Goal: Task Accomplishment & Management: Use online tool/utility

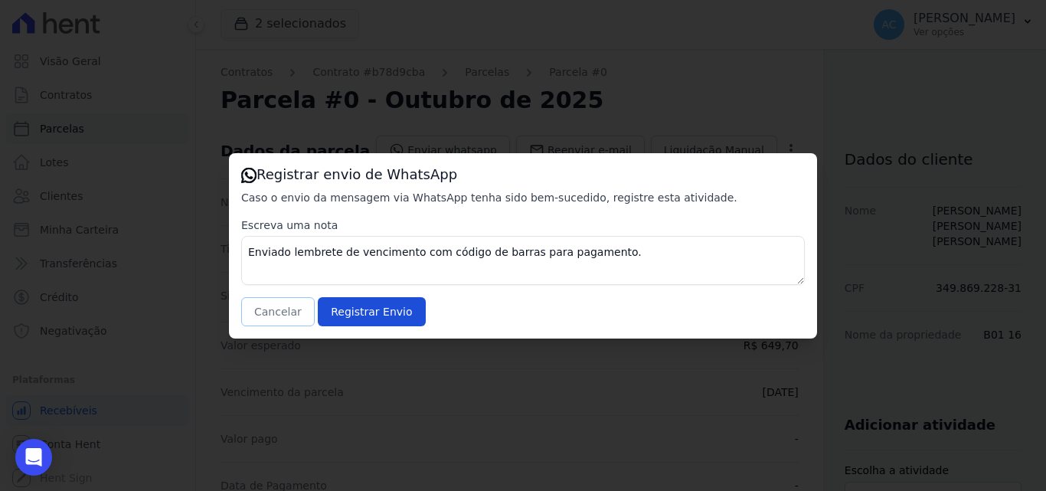
click at [284, 311] on button "Cancelar" at bounding box center [278, 311] width 74 height 29
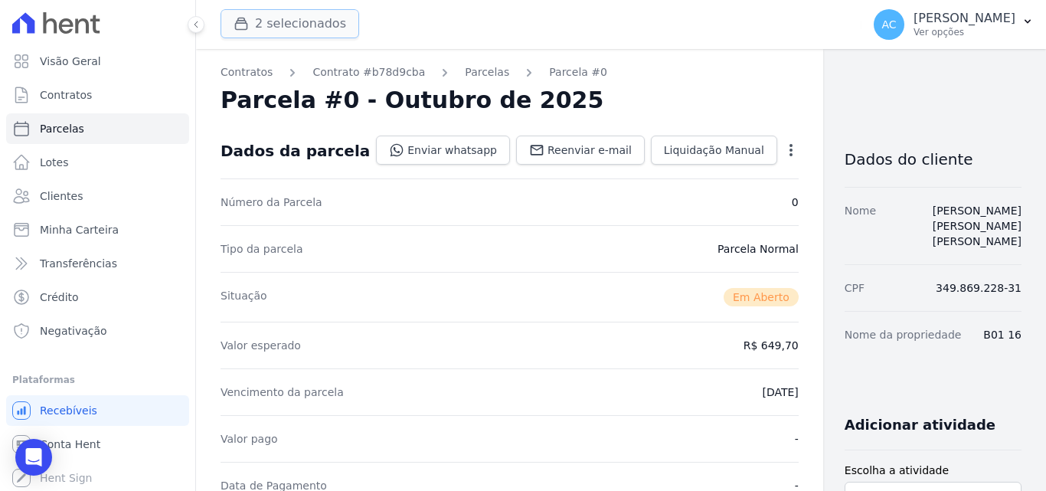
click at [283, 32] on button "2 selecionados" at bounding box center [290, 23] width 139 height 29
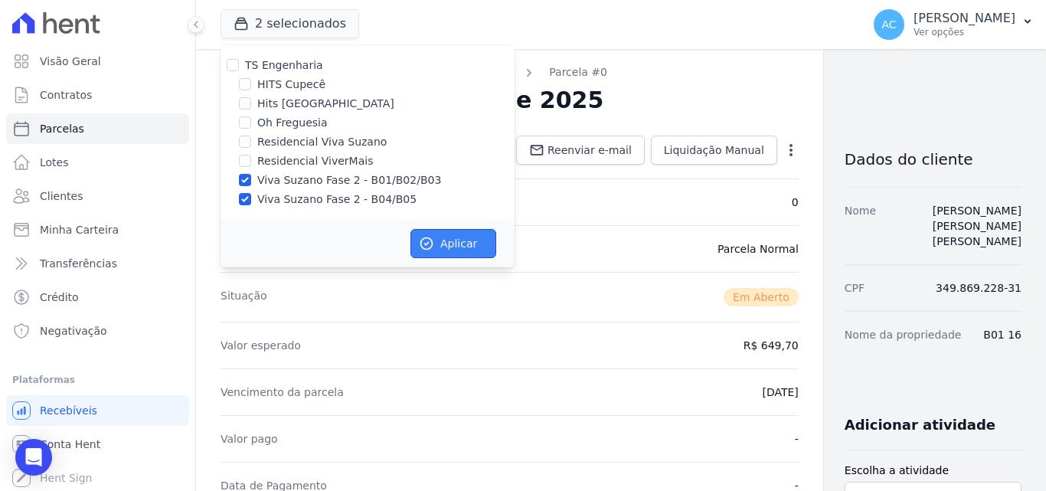
click at [449, 249] on button "Aplicar" at bounding box center [453, 243] width 86 height 29
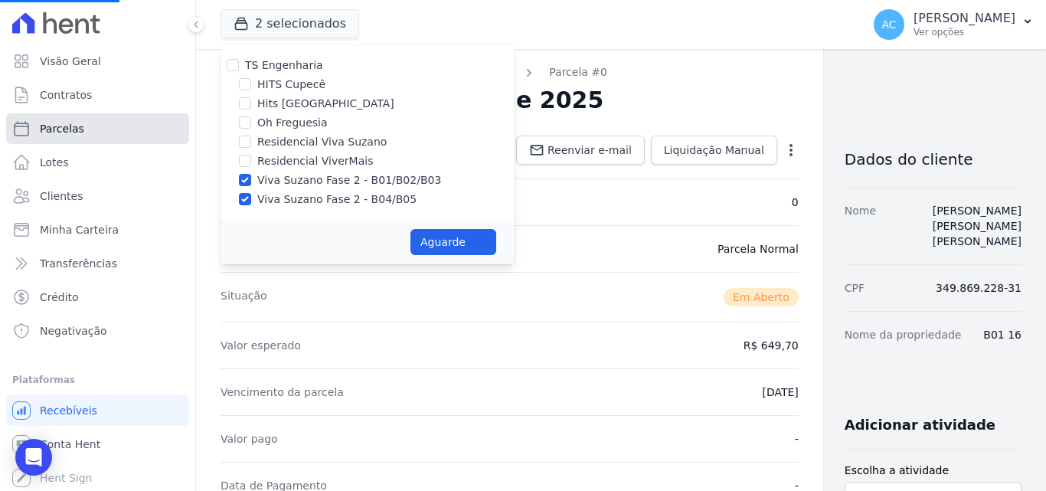
click at [96, 127] on link "Parcelas" at bounding box center [97, 128] width 183 height 31
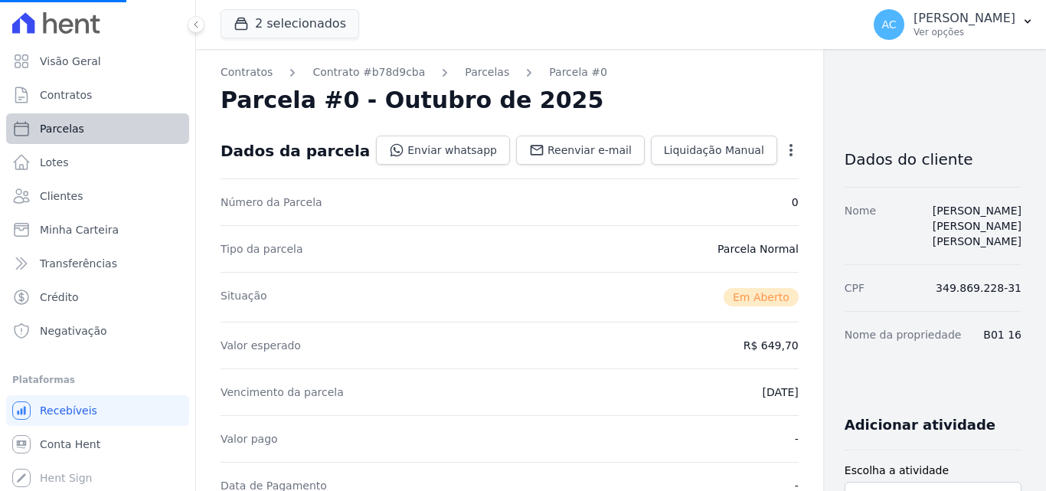
select select
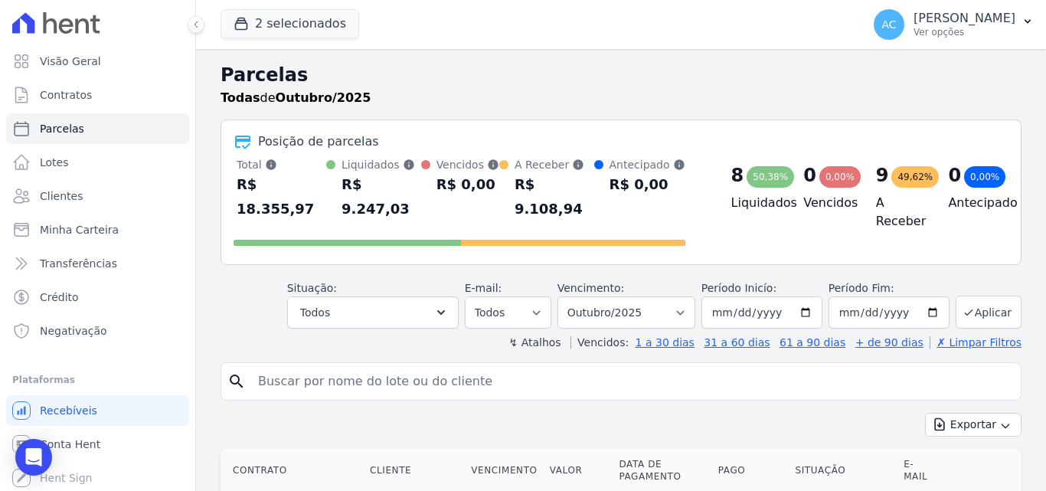
click at [280, 371] on input "search" at bounding box center [632, 381] width 766 height 31
type input "b02 06"
select select
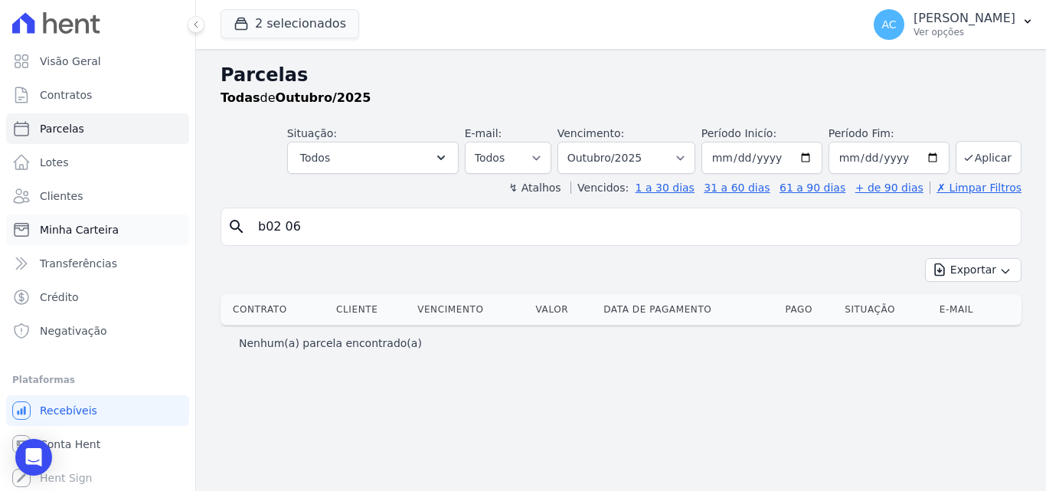
drag, startPoint x: 248, startPoint y: 221, endPoint x: 149, endPoint y: 215, distance: 99.0
click at [149, 215] on div "Visão Geral Contratos [GEOGRAPHIC_DATA] Lotes Clientes Minha Carteira Transferê…" at bounding box center [523, 245] width 1046 height 491
type input "l"
click at [147, 184] on link "Clientes" at bounding box center [97, 196] width 183 height 31
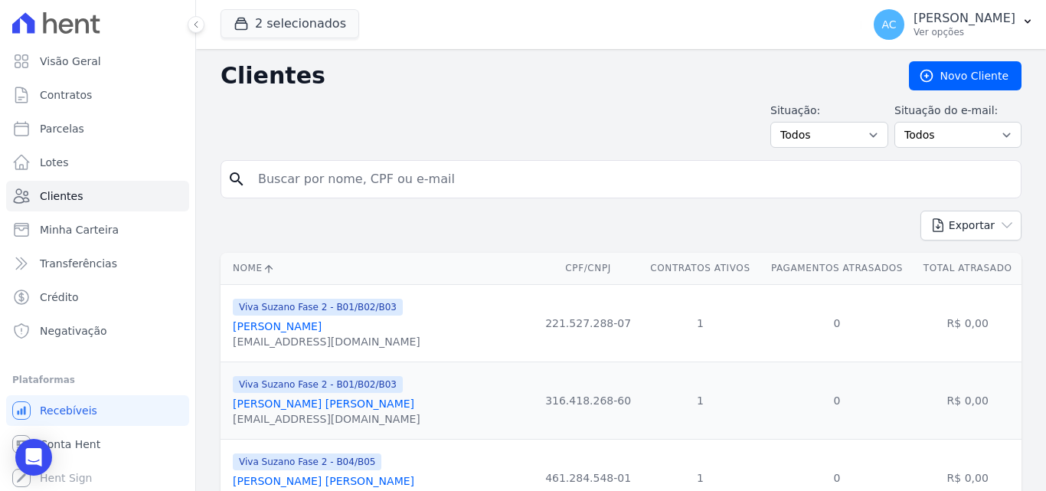
click at [482, 185] on input "search" at bounding box center [632, 179] width 766 height 31
type input "lidiane"
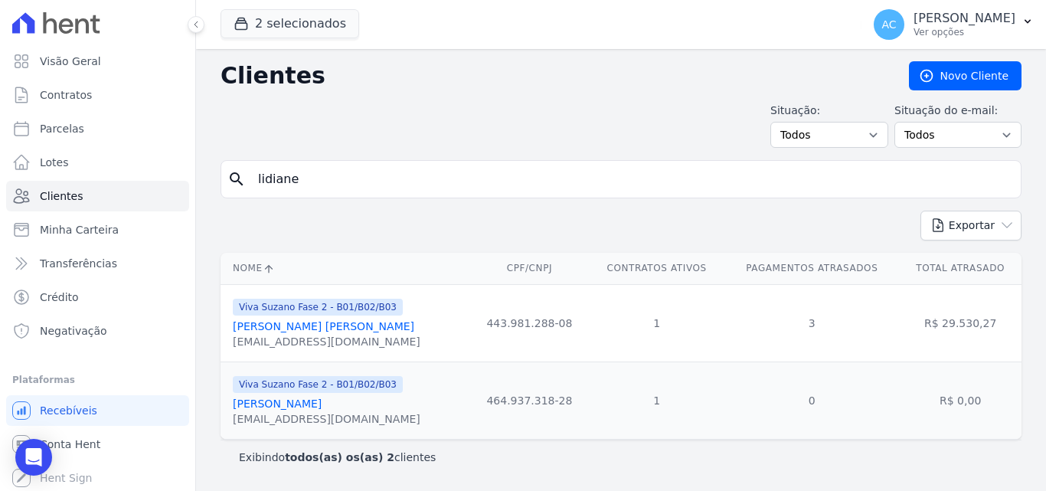
click at [322, 411] on div "[PERSON_NAME]" at bounding box center [327, 403] width 188 height 15
click at [322, 403] on link "[PERSON_NAME]" at bounding box center [277, 403] width 89 height 12
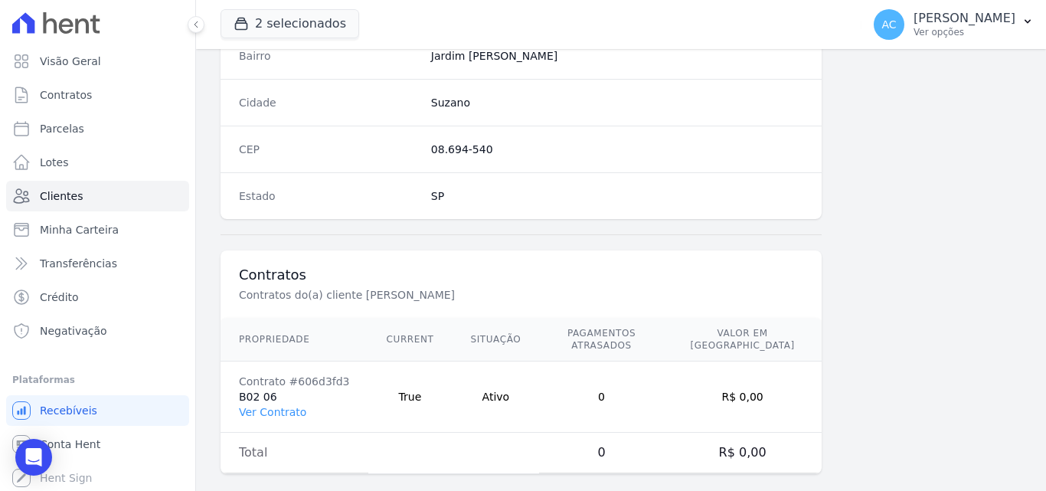
scroll to position [942, 0]
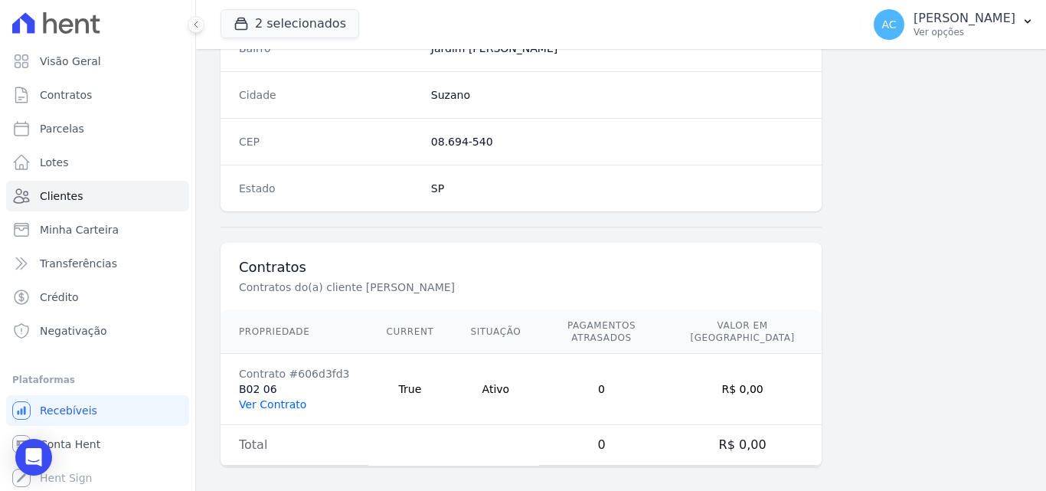
click at [255, 398] on link "Ver Contrato" at bounding box center [272, 404] width 67 height 12
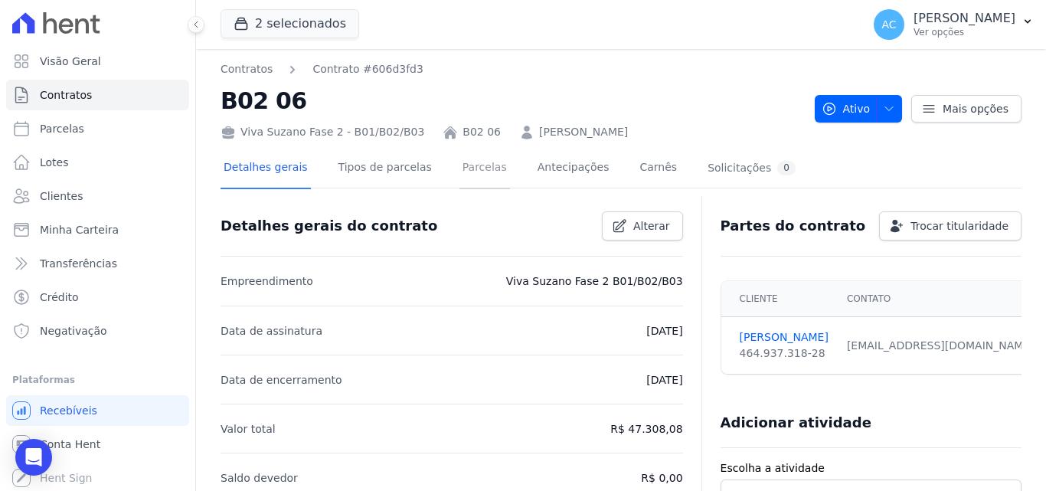
click at [459, 172] on link "Parcelas" at bounding box center [484, 169] width 51 height 41
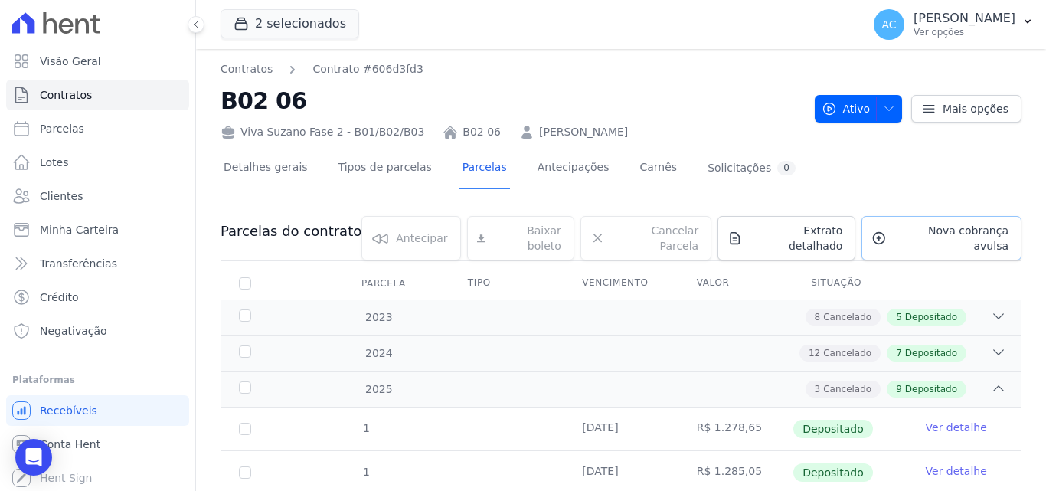
click at [908, 239] on span "Nova cobrança avulsa" at bounding box center [951, 238] width 116 height 31
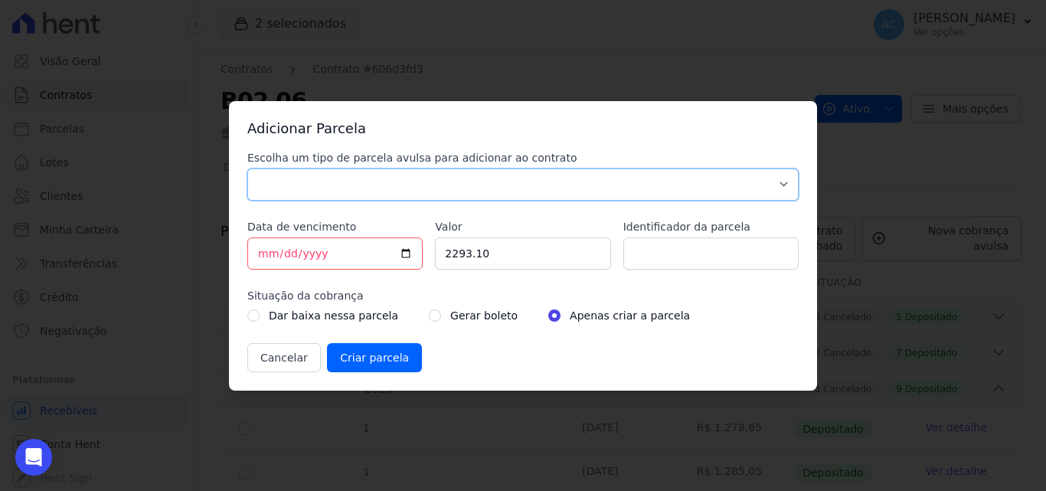
drag, startPoint x: 449, startPoint y: 172, endPoint x: 448, endPoint y: 185, distance: 13.8
click at [449, 172] on select "Parcela Normal Sinal Caução Intercalada Chaves Pré Chaves Pós Chaves Taxas Quit…" at bounding box center [522, 184] width 551 height 32
select select "standard"
click at [247, 168] on select "Parcela Normal Sinal Caução Intercalada Chaves Pré Chaves Pós Chaves Taxas Quit…" at bounding box center [522, 184] width 551 height 32
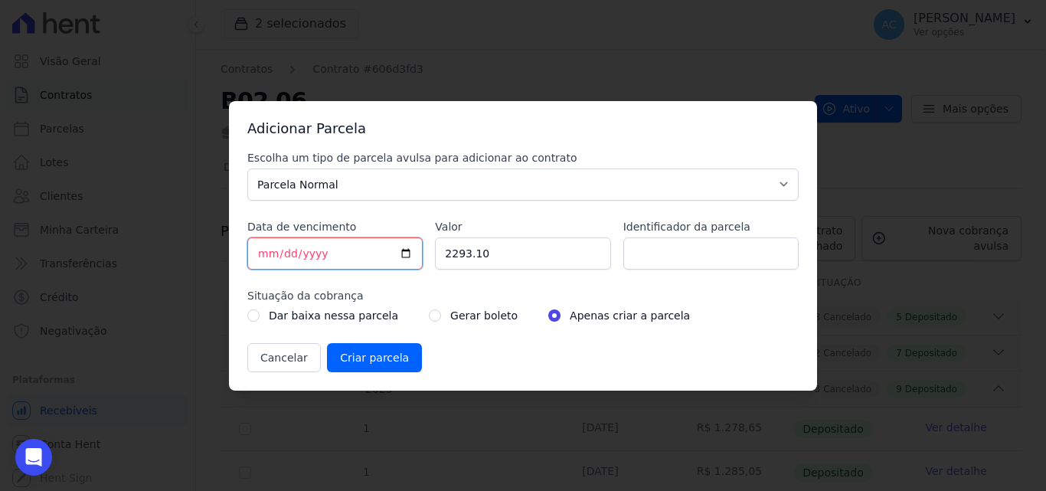
click at [261, 251] on input "[DATE]" at bounding box center [334, 253] width 175 height 32
type input "[DATE]"
drag, startPoint x: 541, startPoint y: 247, endPoint x: 371, endPoint y: 226, distance: 170.5
click at [402, 249] on div "Escolha um tipo de parcela avulsa para adicionar ao contrato Parcela Normal Sin…" at bounding box center [522, 261] width 551 height 222
type input "1211.16"
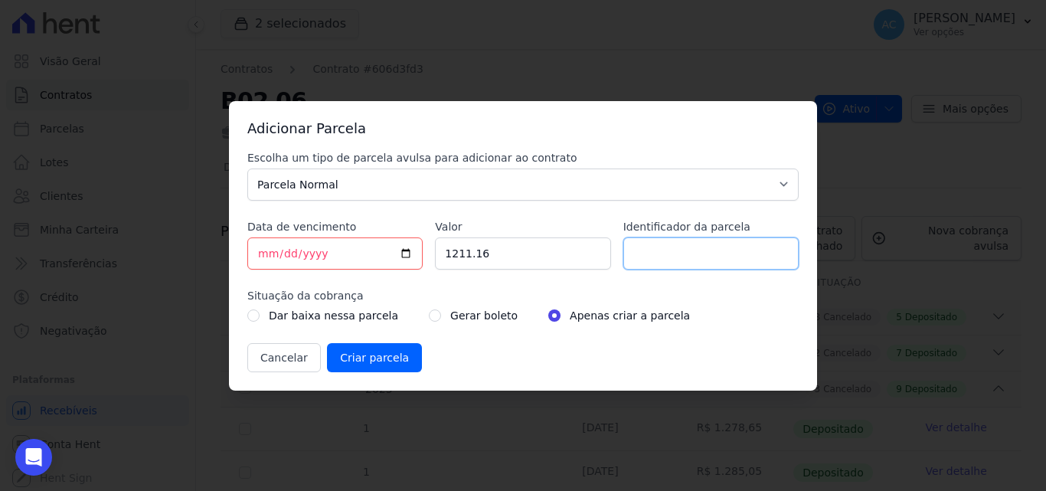
click at [726, 250] on input "Identificador da parcela" at bounding box center [710, 253] width 175 height 32
type input "10/25"
click at [381, 353] on input "Criar parcela" at bounding box center [374, 357] width 95 height 29
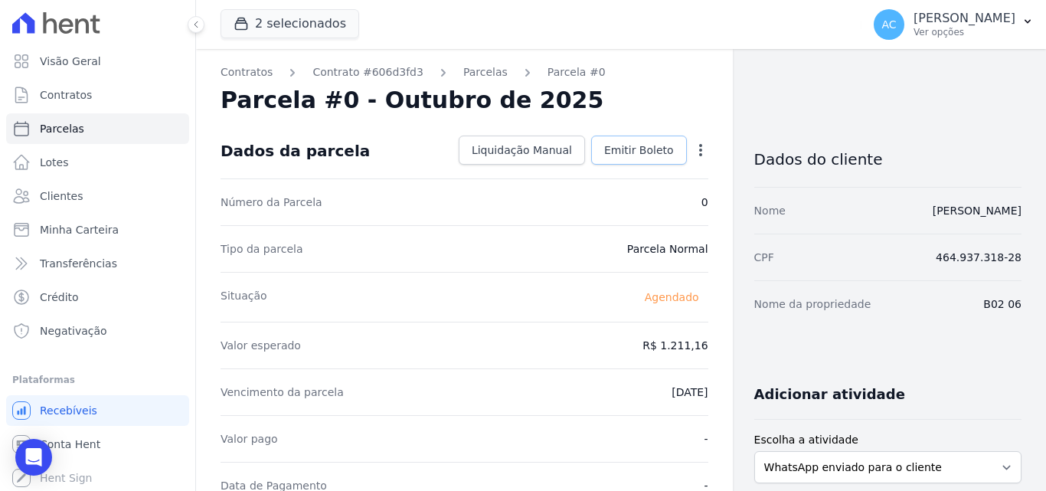
click at [646, 159] on link "Emitir Boleto" at bounding box center [639, 150] width 96 height 29
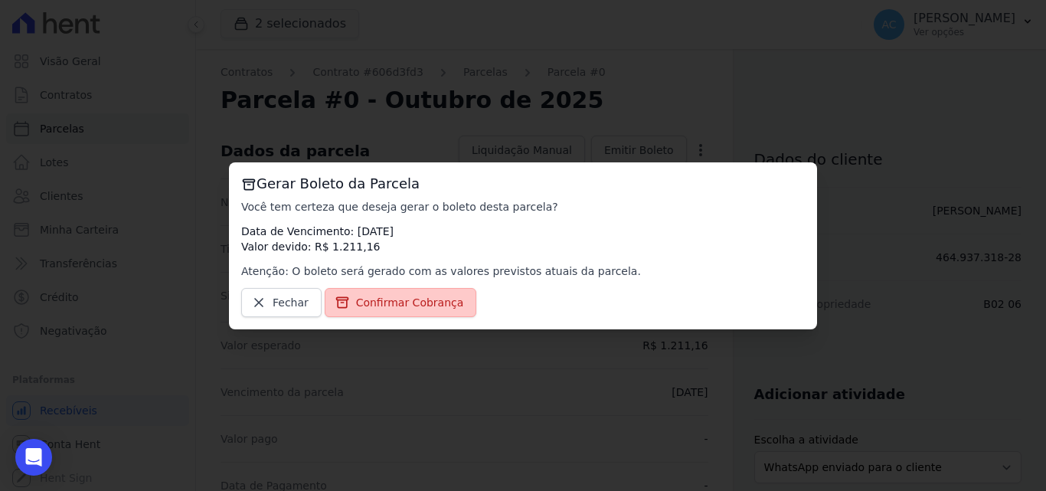
click at [409, 302] on span "Confirmar Cobrança" at bounding box center [410, 302] width 108 height 15
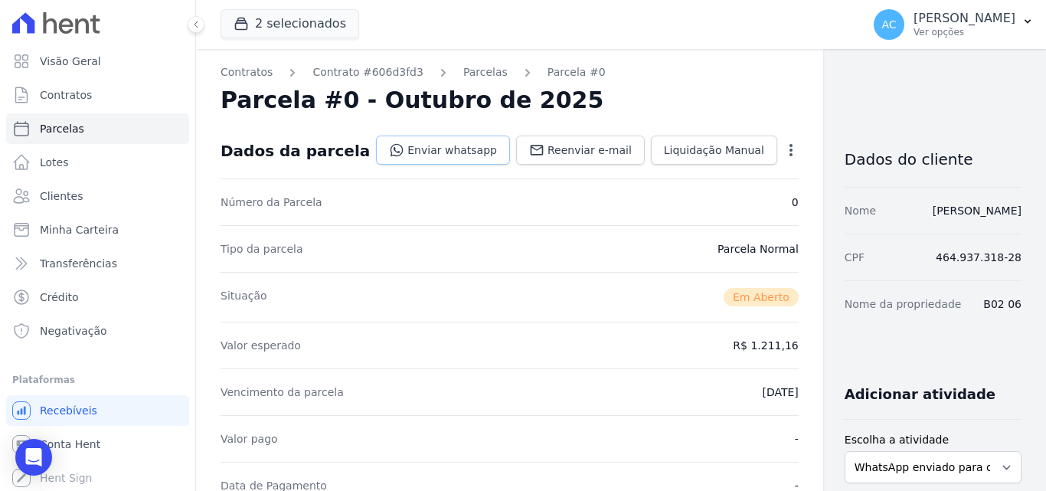
click at [424, 147] on link "Enviar whatsapp" at bounding box center [443, 150] width 134 height 29
